Goal: Task Accomplishment & Management: Use online tool/utility

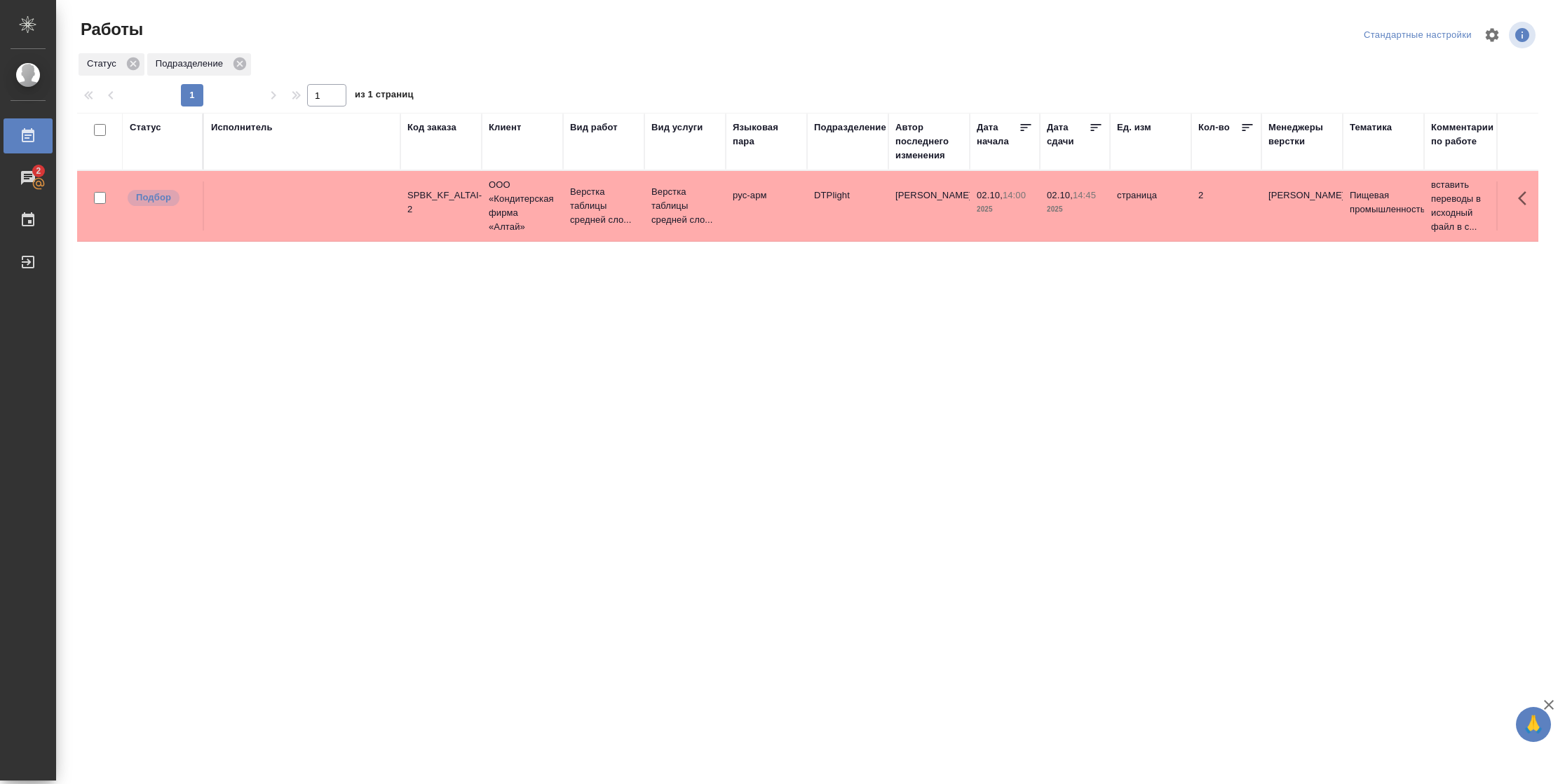
click at [158, 123] on div "Статус" at bounding box center [146, 127] width 31 height 14
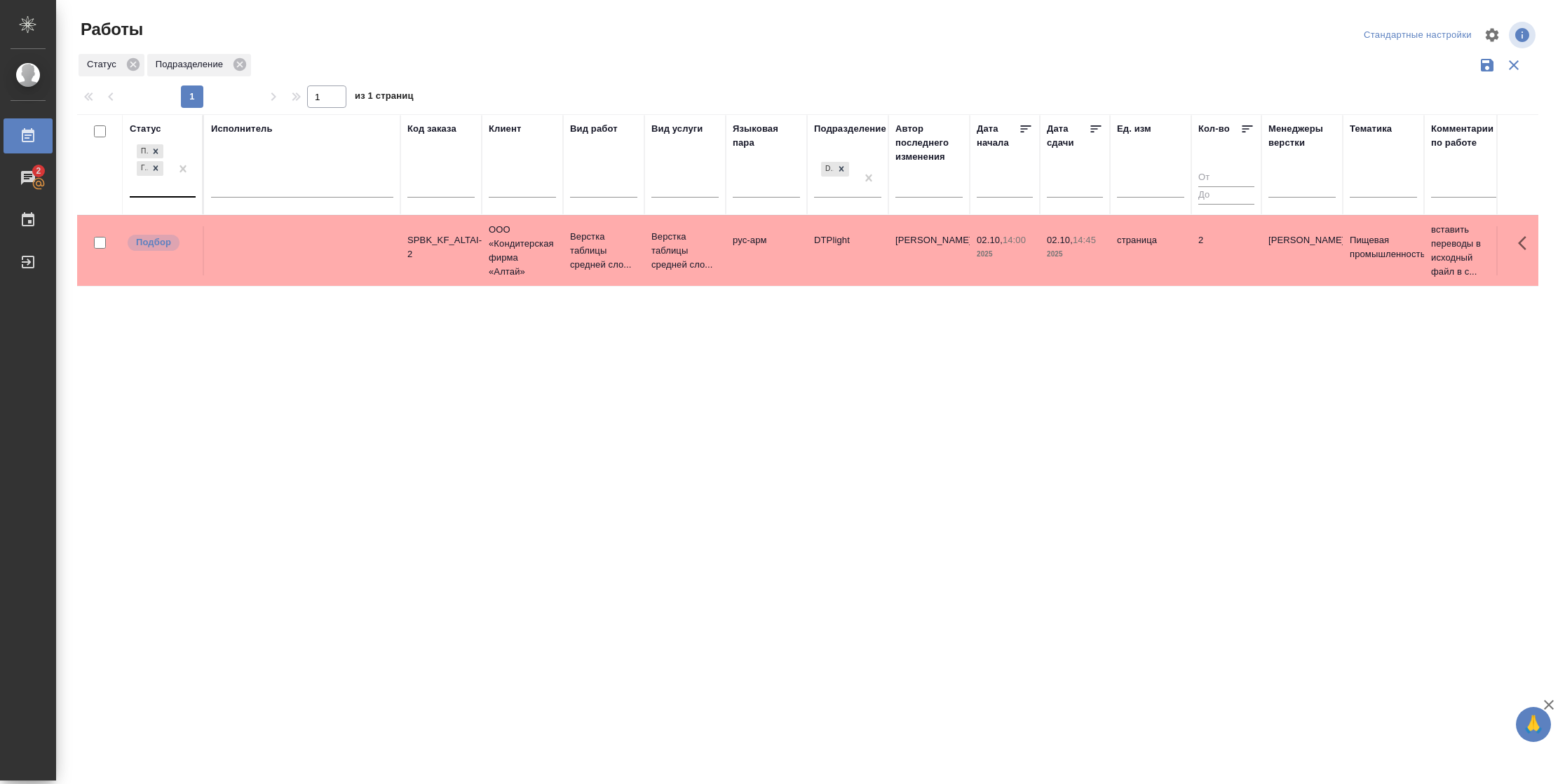
click at [169, 188] on div "Подбор Готов к работе" at bounding box center [150, 169] width 41 height 55
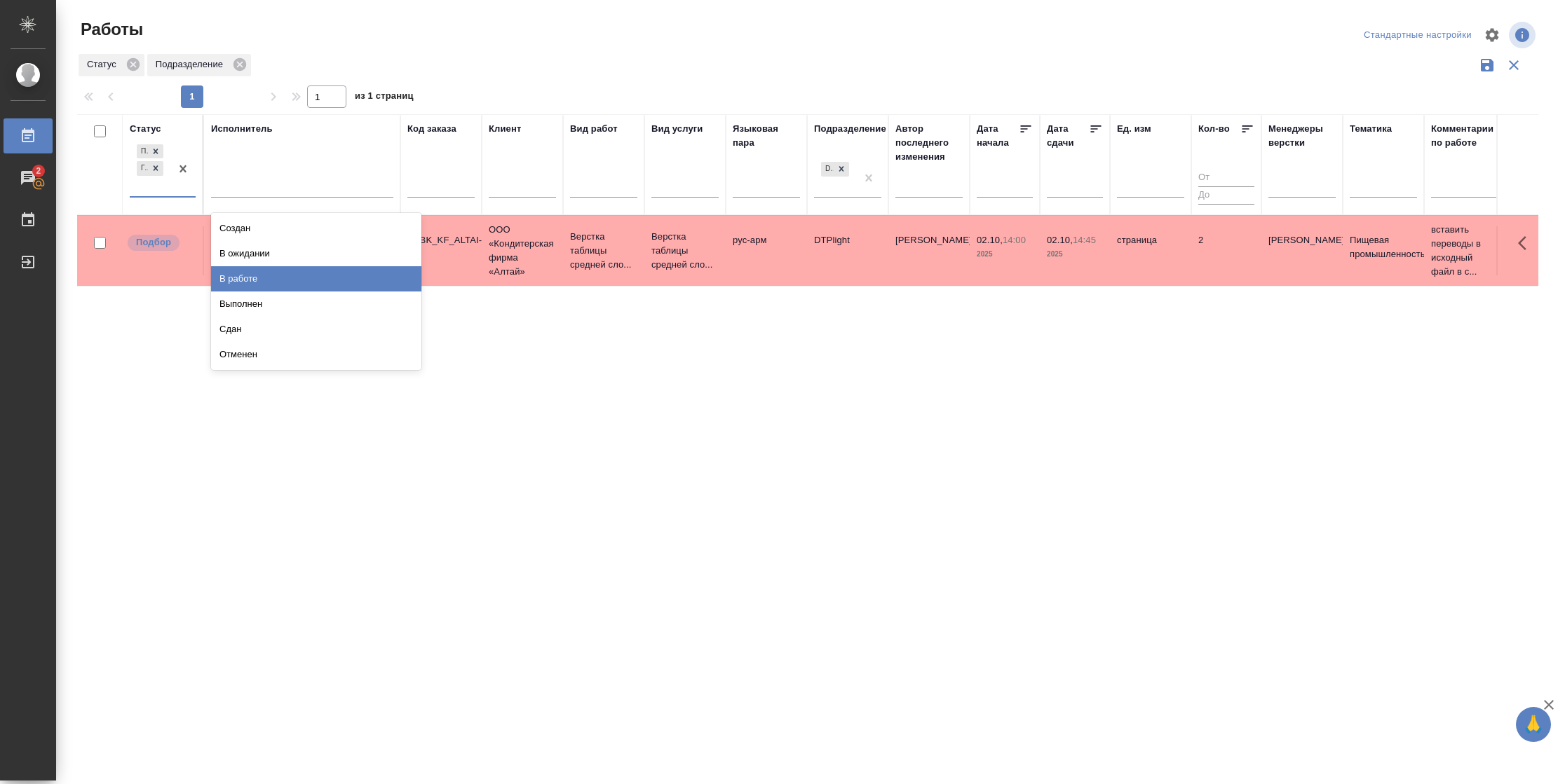
click at [242, 274] on div "В работе" at bounding box center [316, 279] width 210 height 25
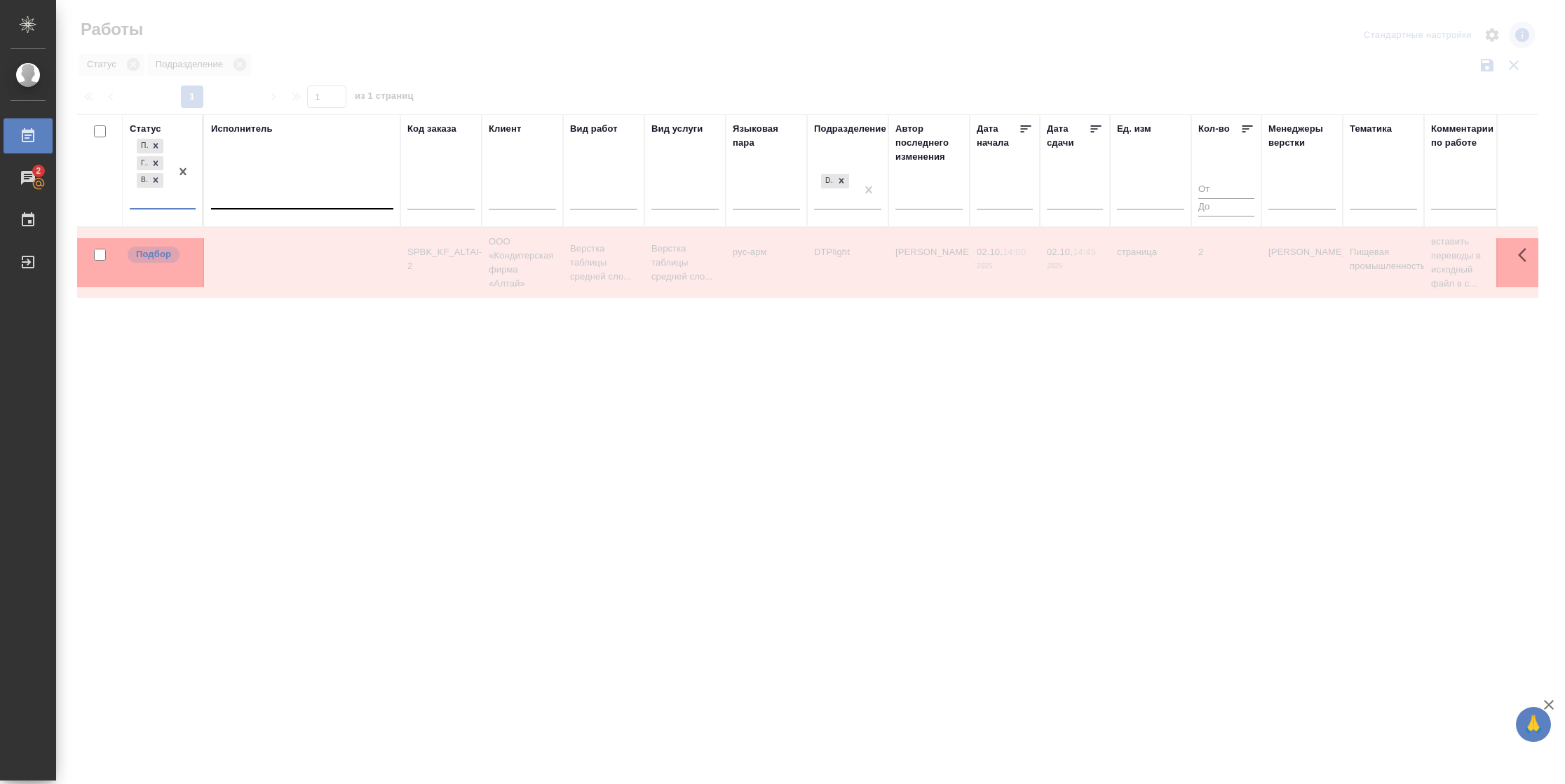
click at [264, 201] on div at bounding box center [302, 195] width 183 height 20
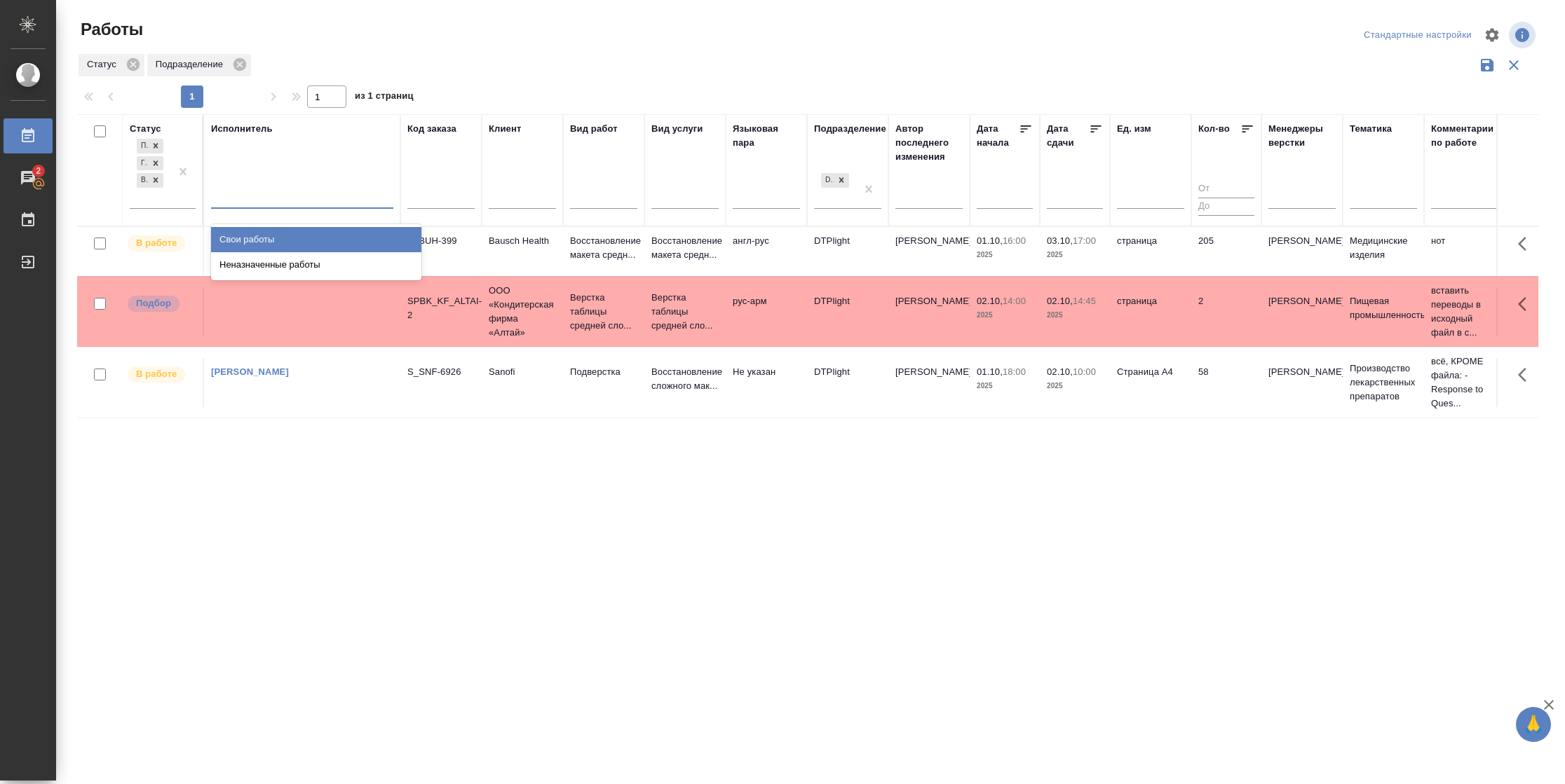
click at [268, 236] on div "Свои работы" at bounding box center [316, 240] width 210 height 25
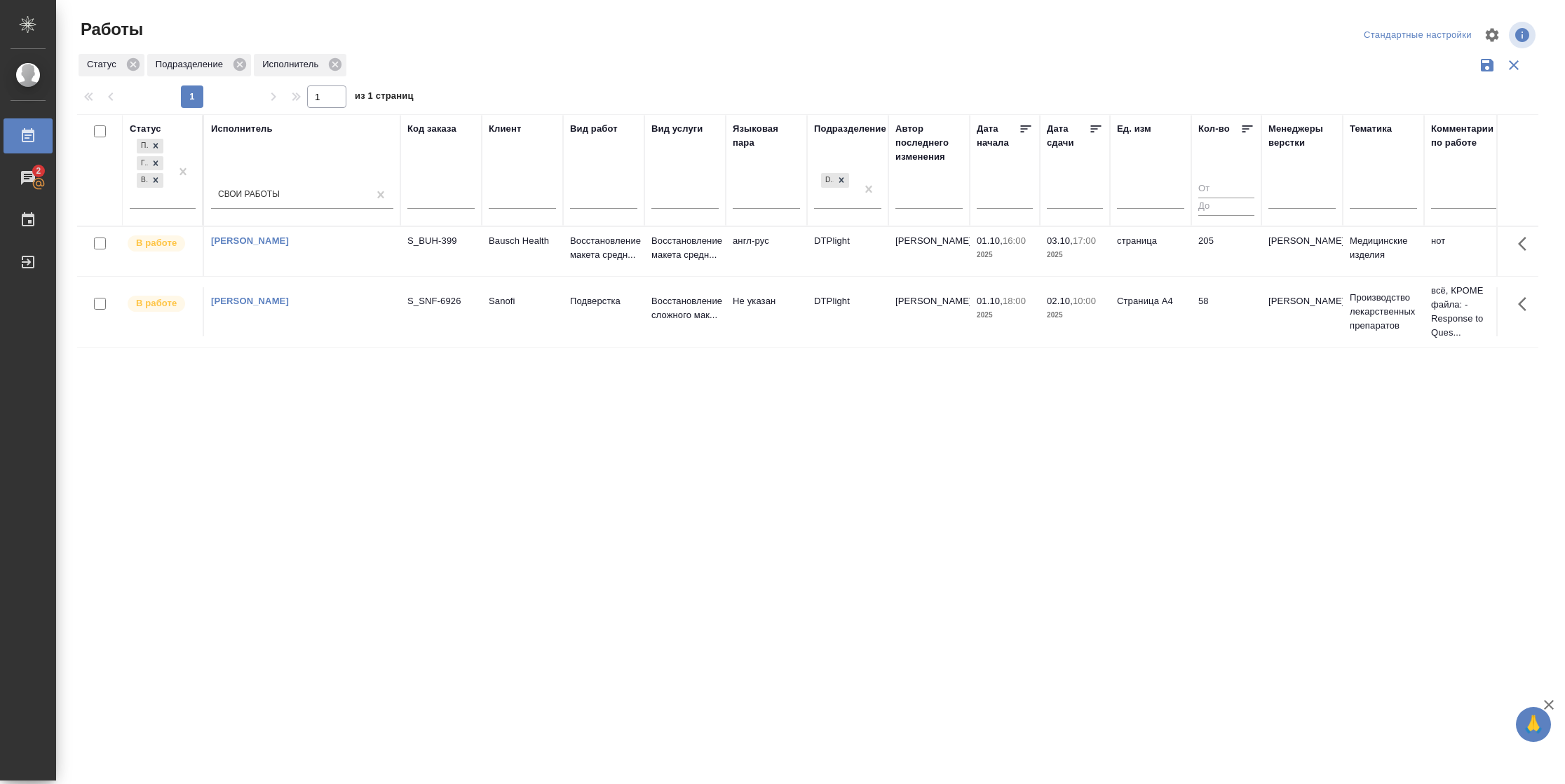
click at [1216, 315] on td "58" at bounding box center [1226, 311] width 70 height 49
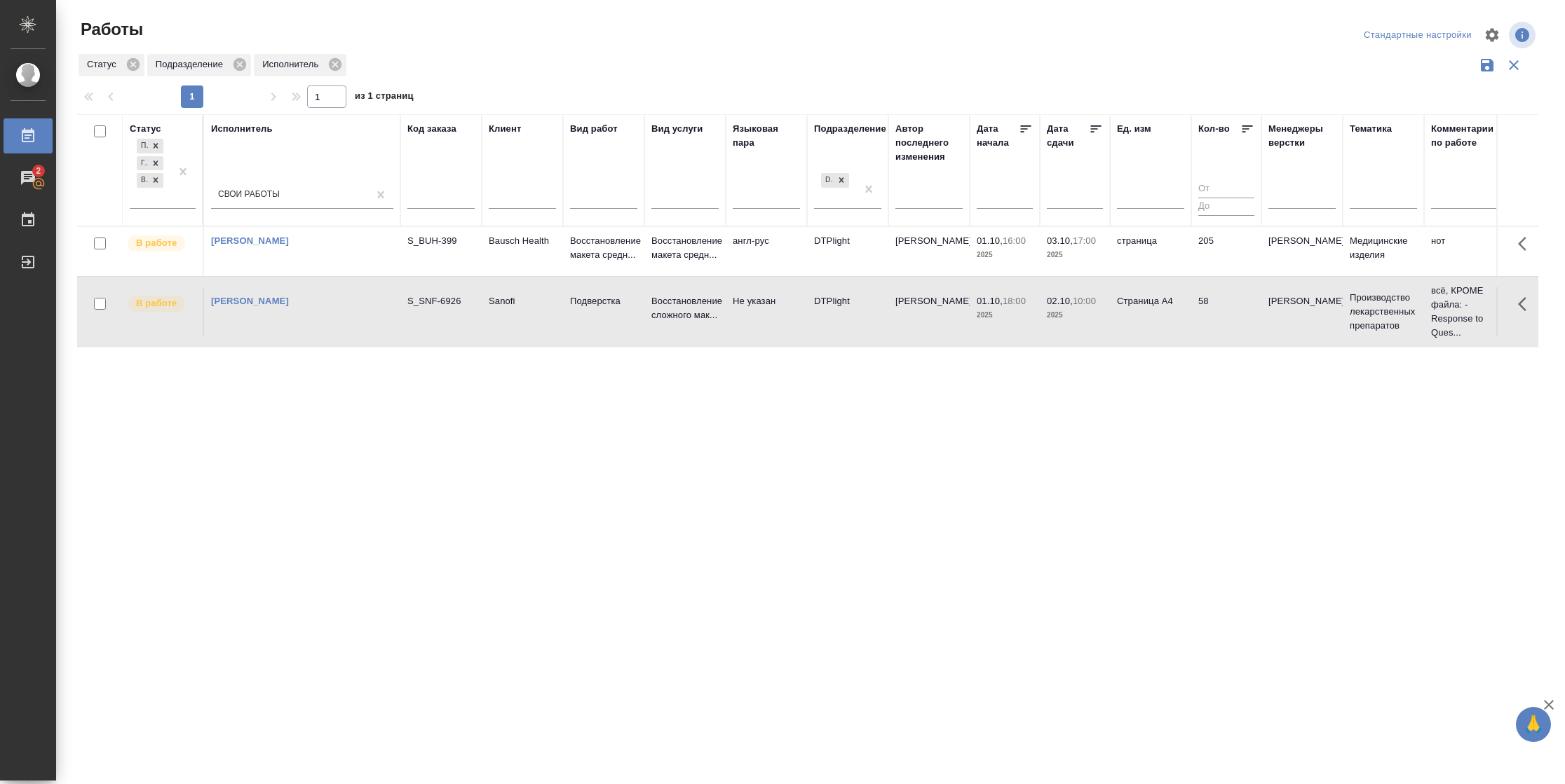
click at [1216, 315] on td "58" at bounding box center [1226, 311] width 70 height 49
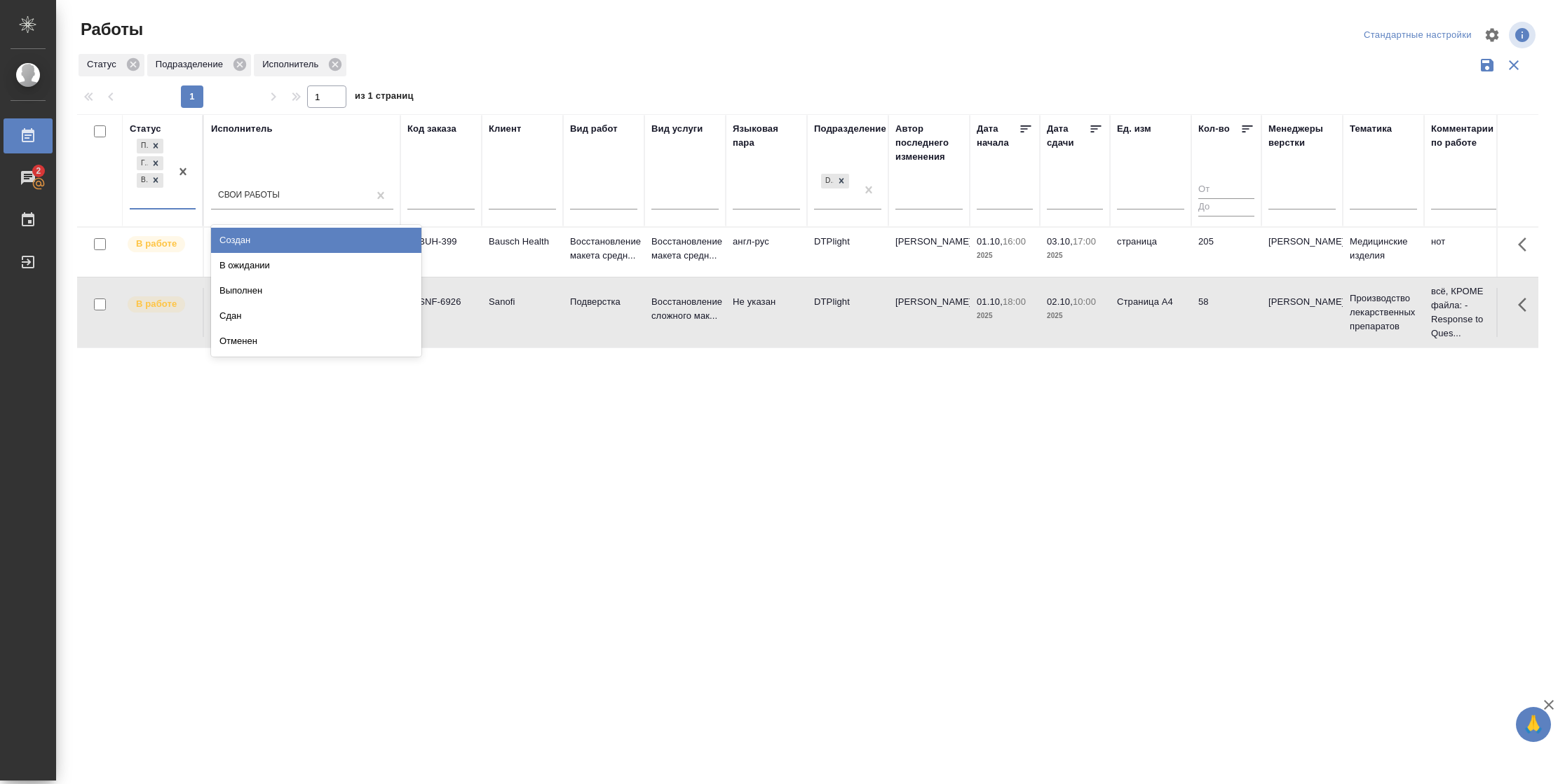
click at [175, 193] on div at bounding box center [183, 172] width 25 height 72
drag, startPoint x: 271, startPoint y: 256, endPoint x: 738, endPoint y: 153, distance: 478.2
click at [272, 257] on div "В ожидании" at bounding box center [316, 266] width 210 height 25
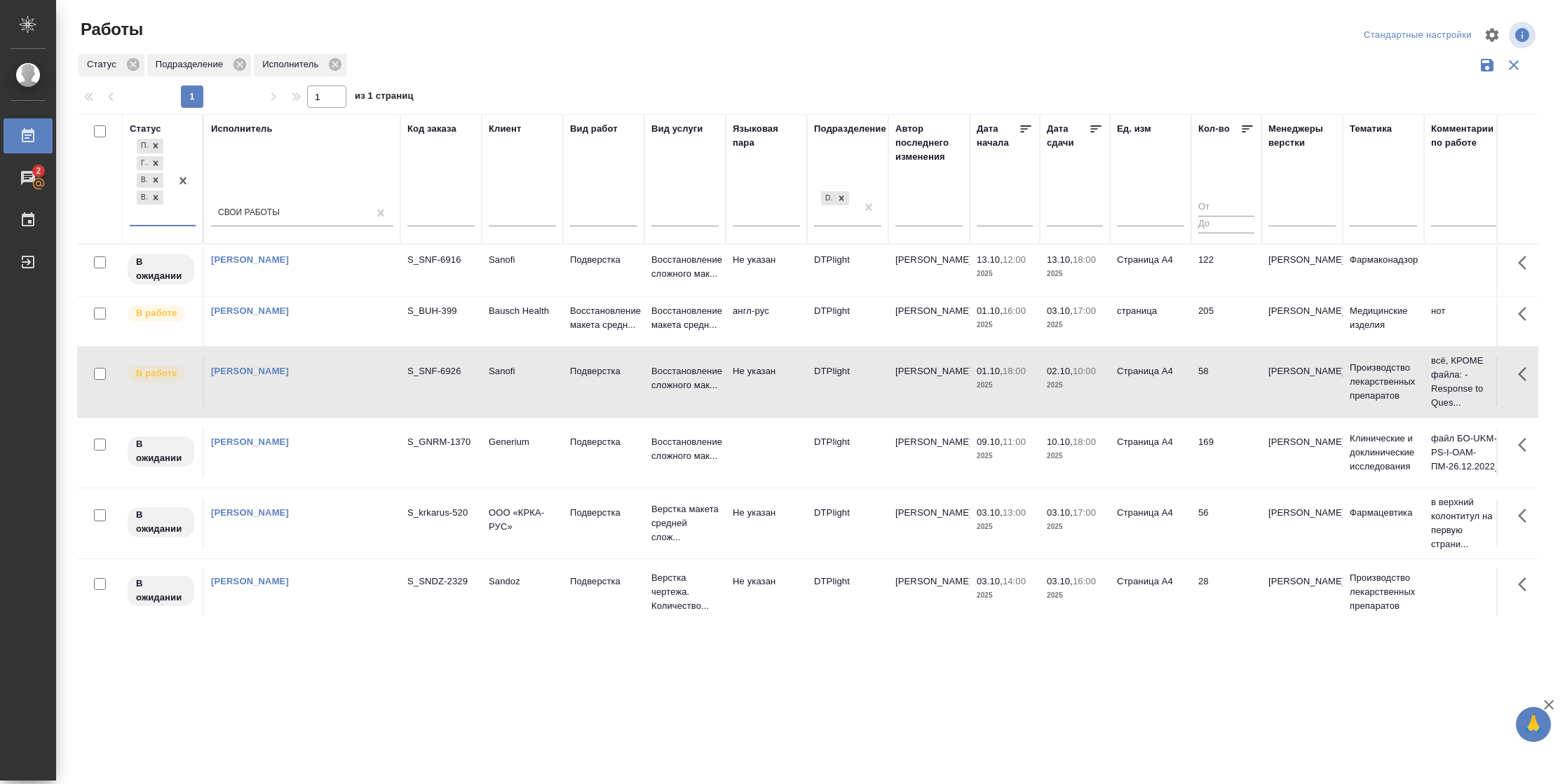
click at [1095, 126] on icon at bounding box center [1096, 129] width 10 height 7
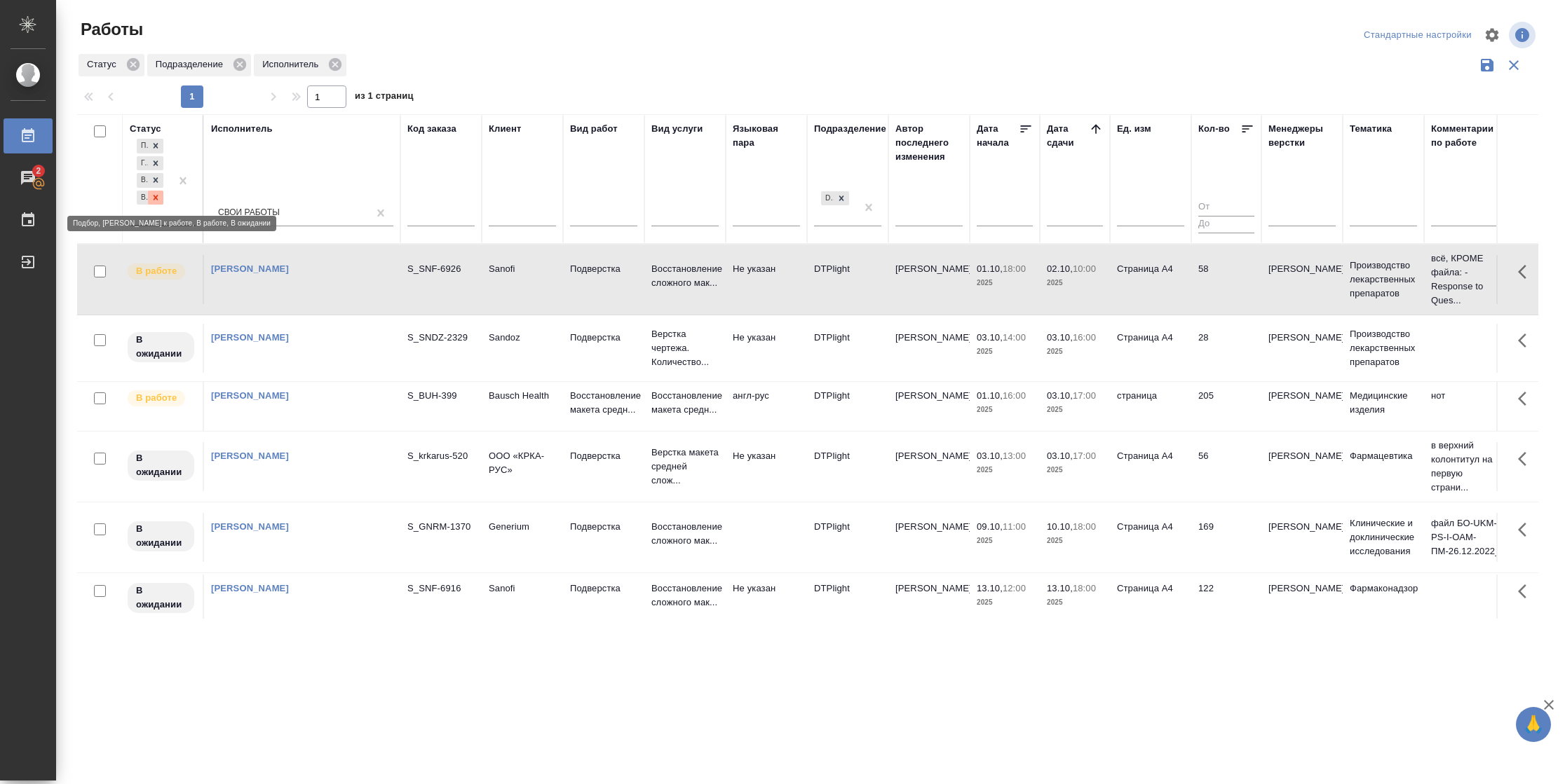
click at [157, 195] on icon at bounding box center [156, 197] width 5 height 5
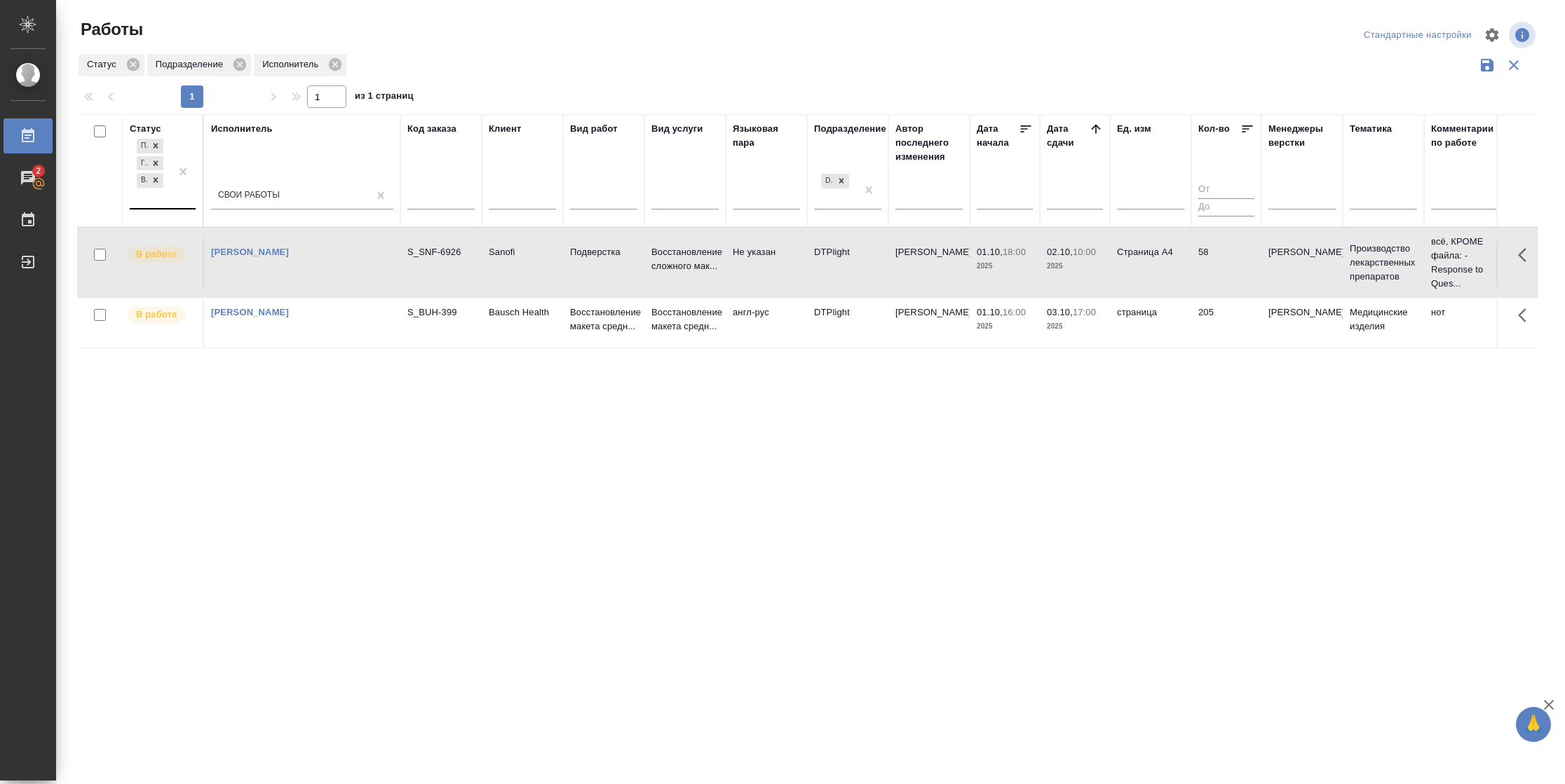
click at [1165, 342] on td "страница" at bounding box center [1150, 323] width 81 height 49
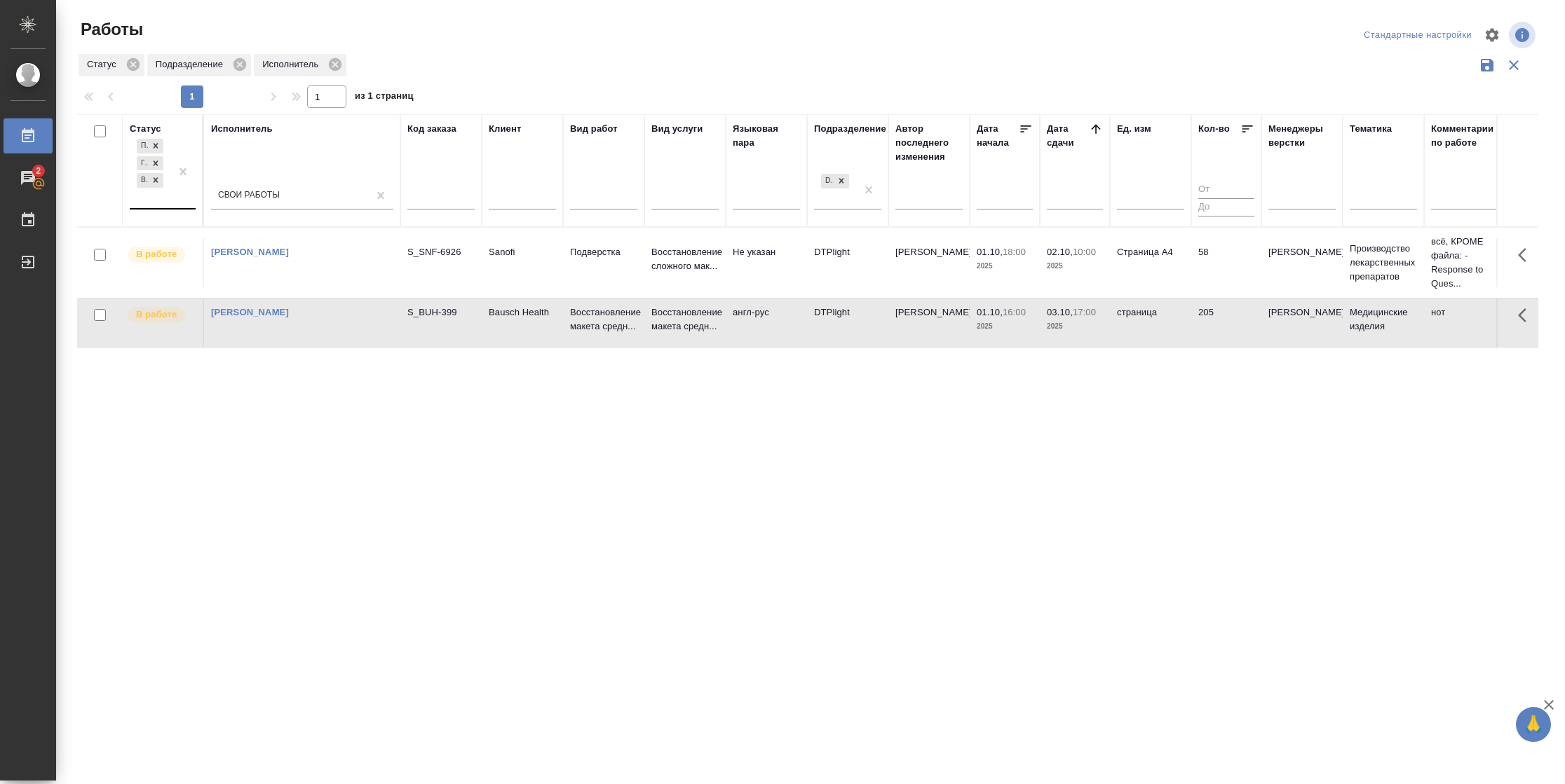
click at [1165, 342] on td "страница" at bounding box center [1150, 323] width 81 height 49
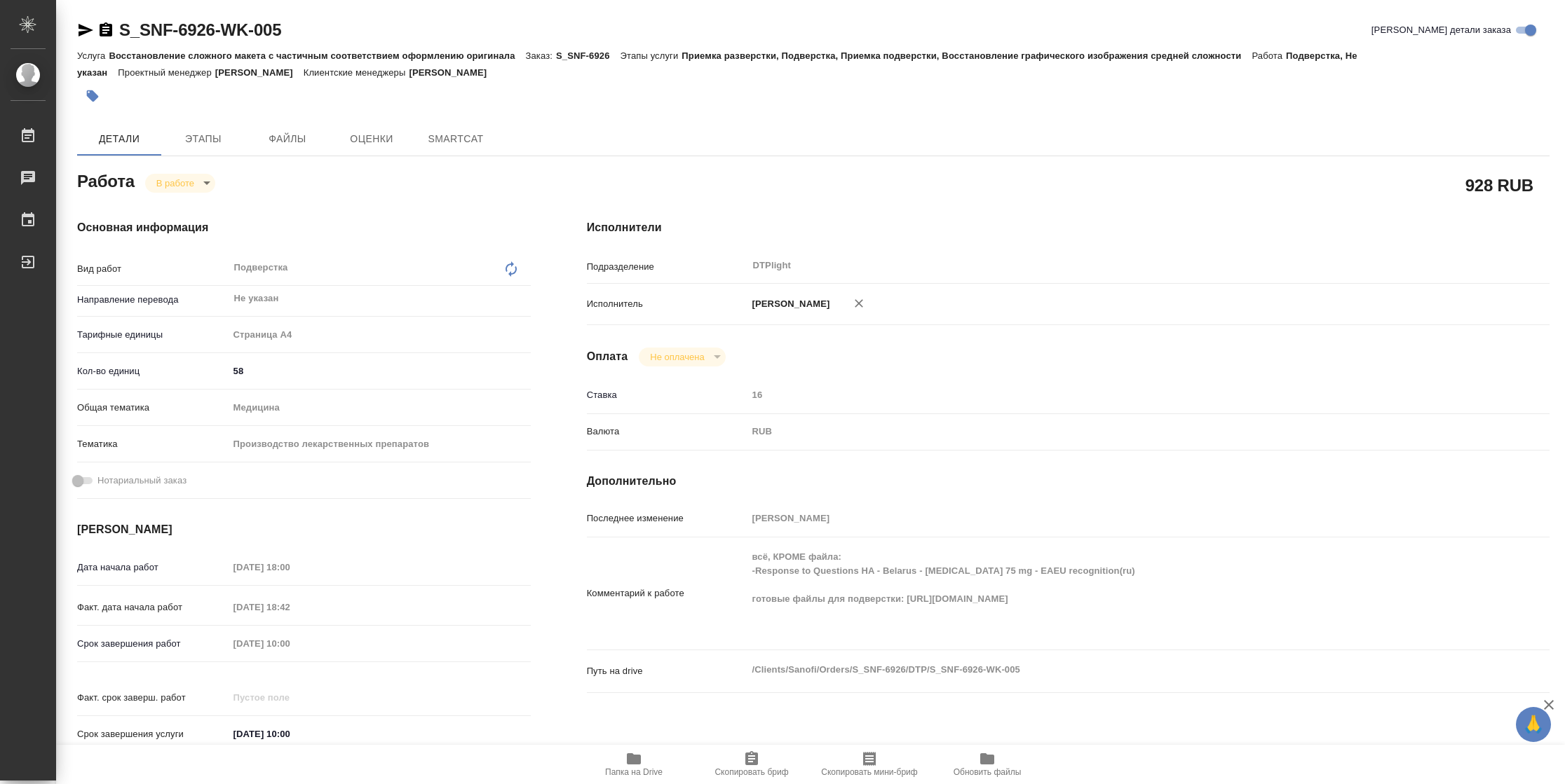
type textarea "x"
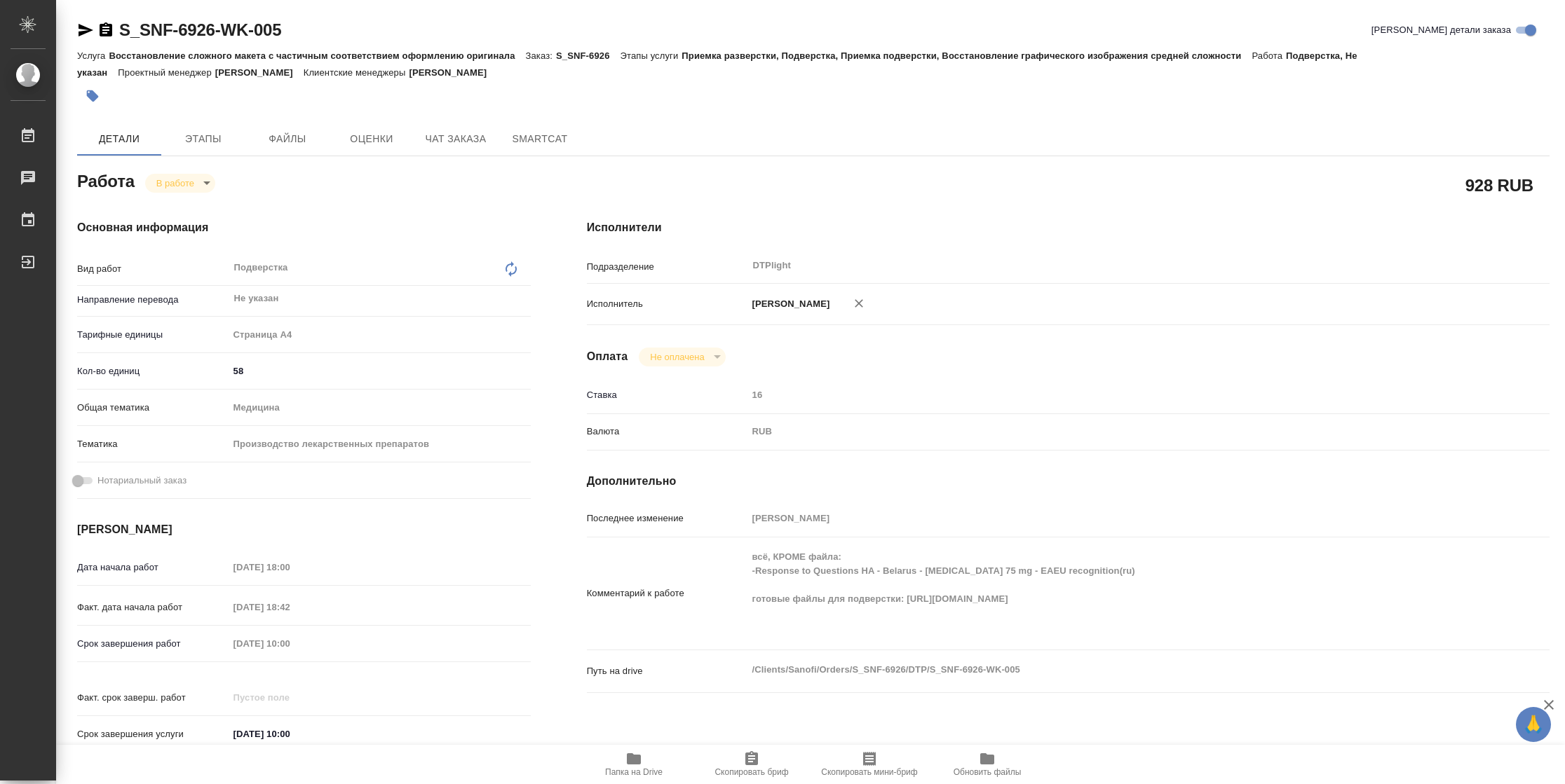
type textarea "x"
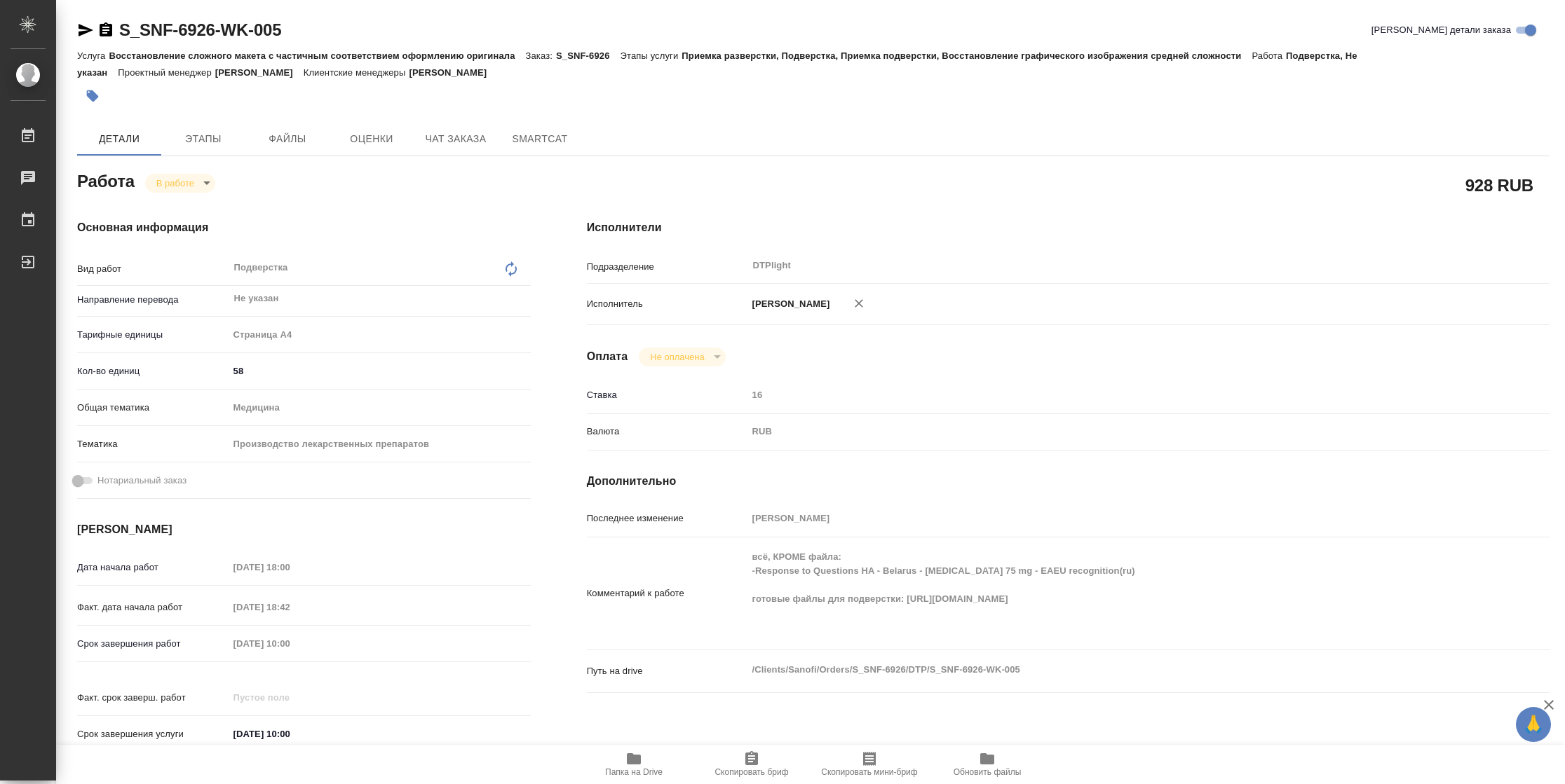
type textarea "x"
